Goal: Check status

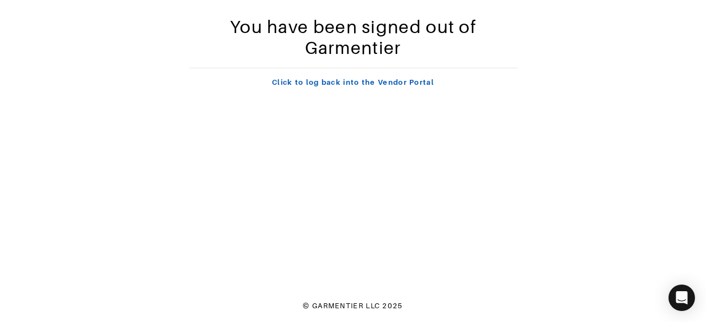
click at [320, 84] on link "Click to log back into the Vendor Portal" at bounding box center [353, 82] width 162 height 8
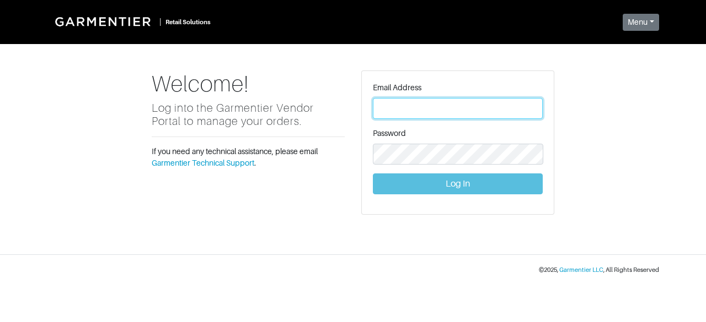
type input "[PERSON_NAME][EMAIL_ADDRESS][DOMAIN_NAME]"
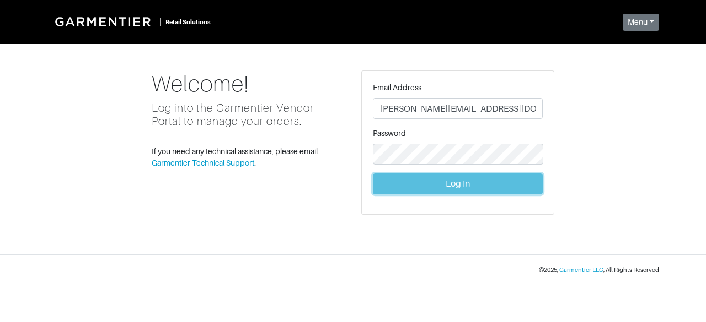
click at [400, 182] on button "Log In" at bounding box center [458, 184] width 170 height 21
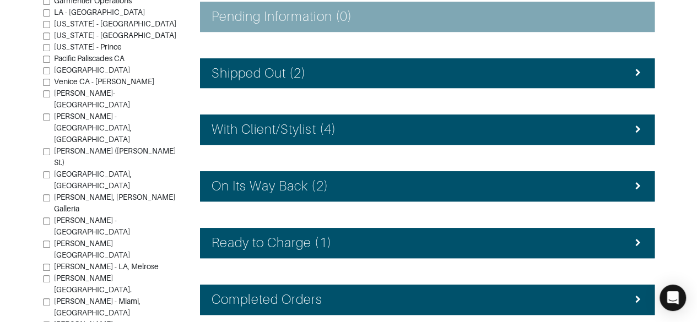
scroll to position [245, 0]
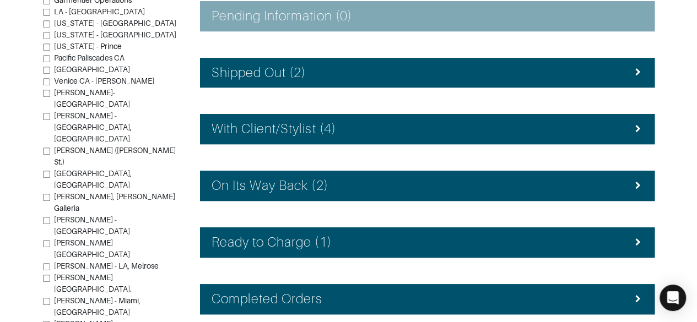
click at [553, 239] on div "Ready to Charge (1)" at bounding box center [428, 243] width 432 height 16
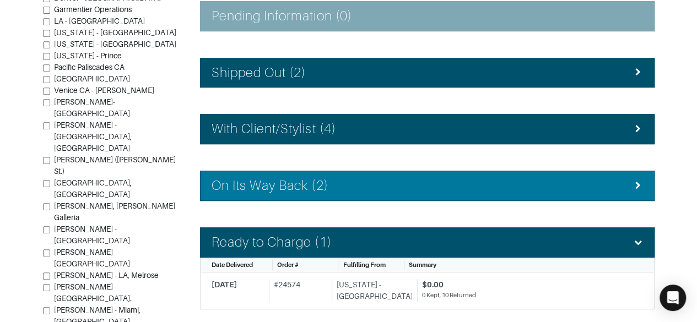
click at [546, 189] on div "On Its Way Back (2)" at bounding box center [428, 186] width 432 height 16
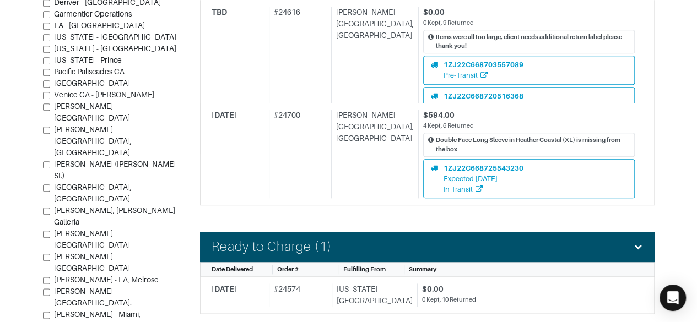
scroll to position [622, 0]
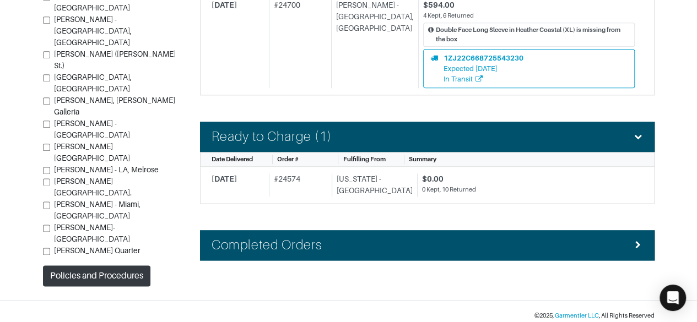
click at [585, 240] on div "Completed Orders" at bounding box center [428, 246] width 432 height 16
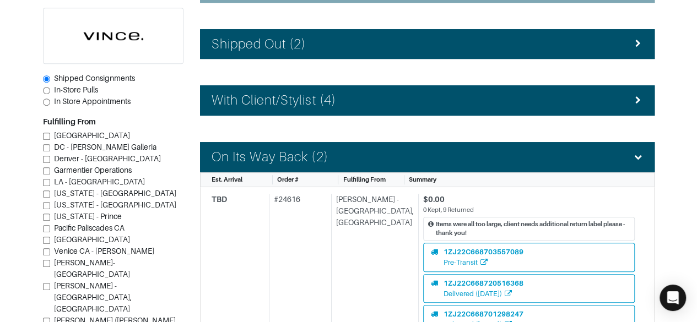
scroll to position [164, 0]
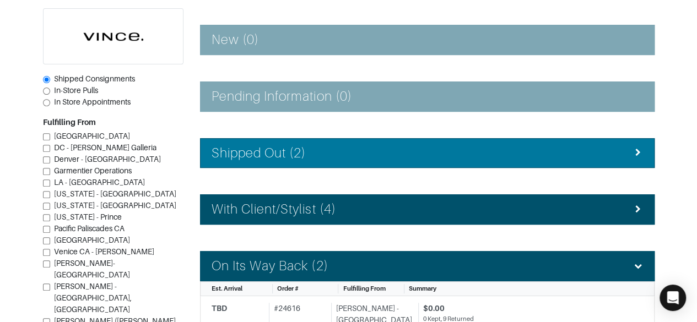
click at [562, 148] on div "Shipped Out (2)" at bounding box center [428, 154] width 432 height 16
